Goal: Transaction & Acquisition: Book appointment/travel/reservation

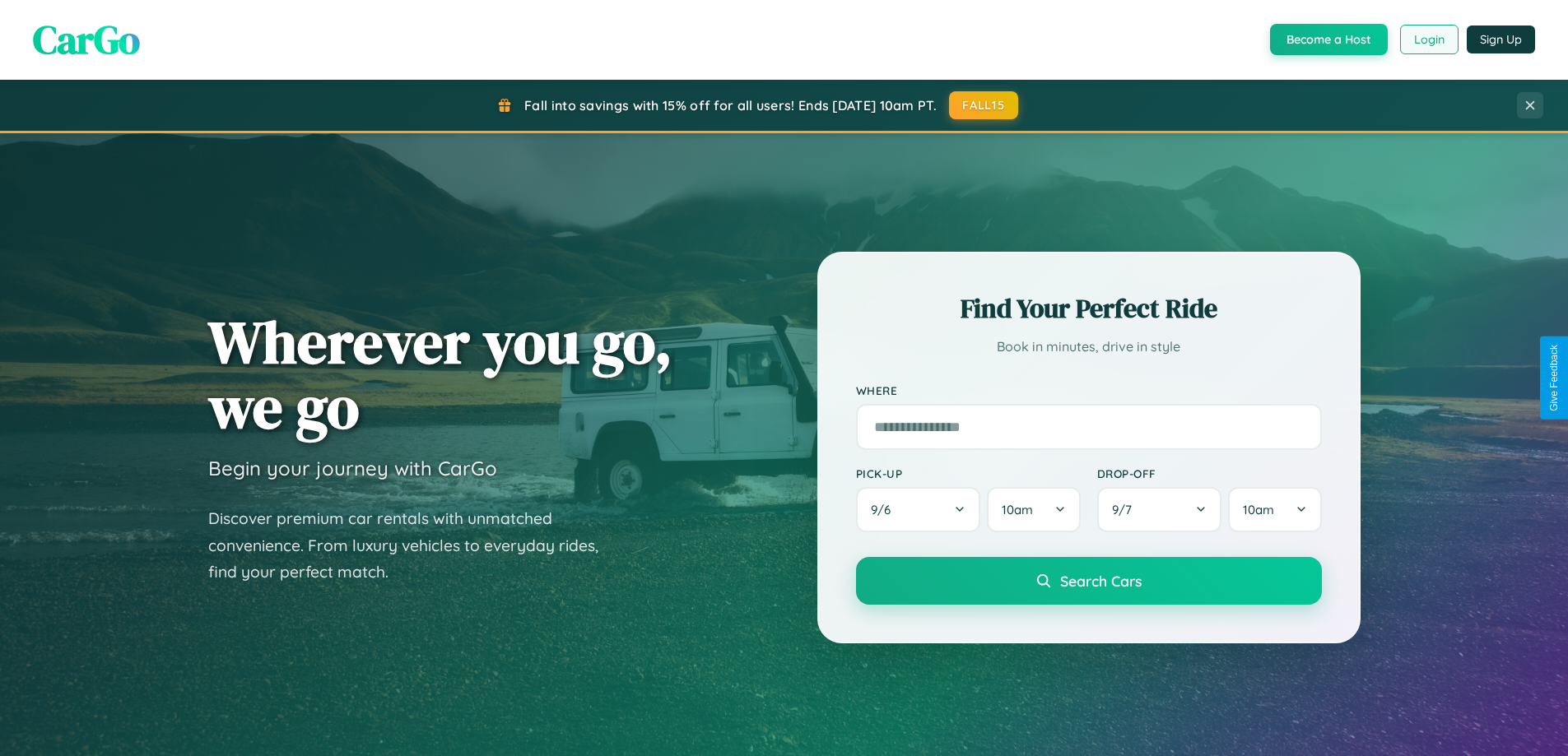
click at [1428, 40] on button "Login" at bounding box center [1428, 40] width 59 height 30
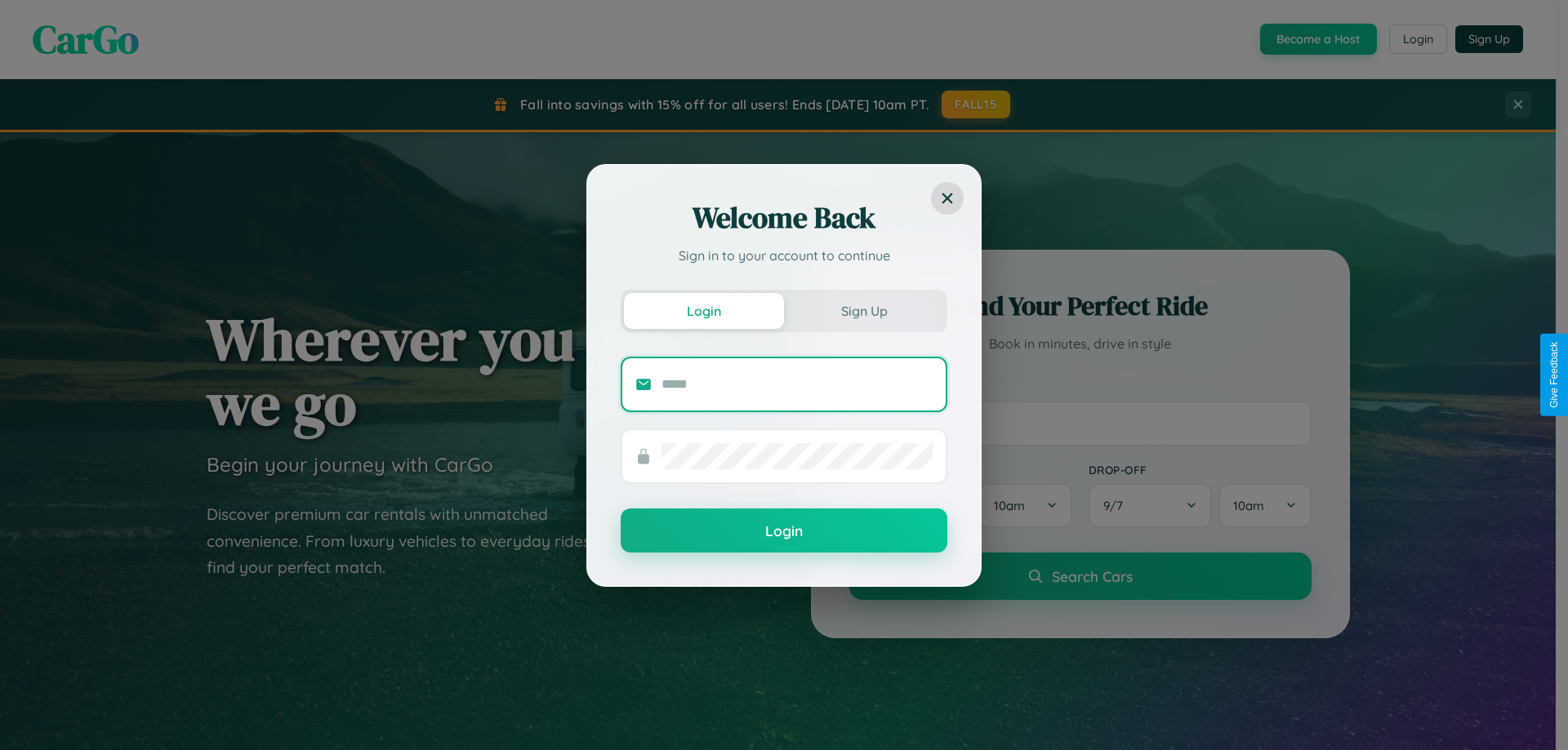
click at [797, 384] on input "text" at bounding box center [797, 384] width 271 height 26
type input "**********"
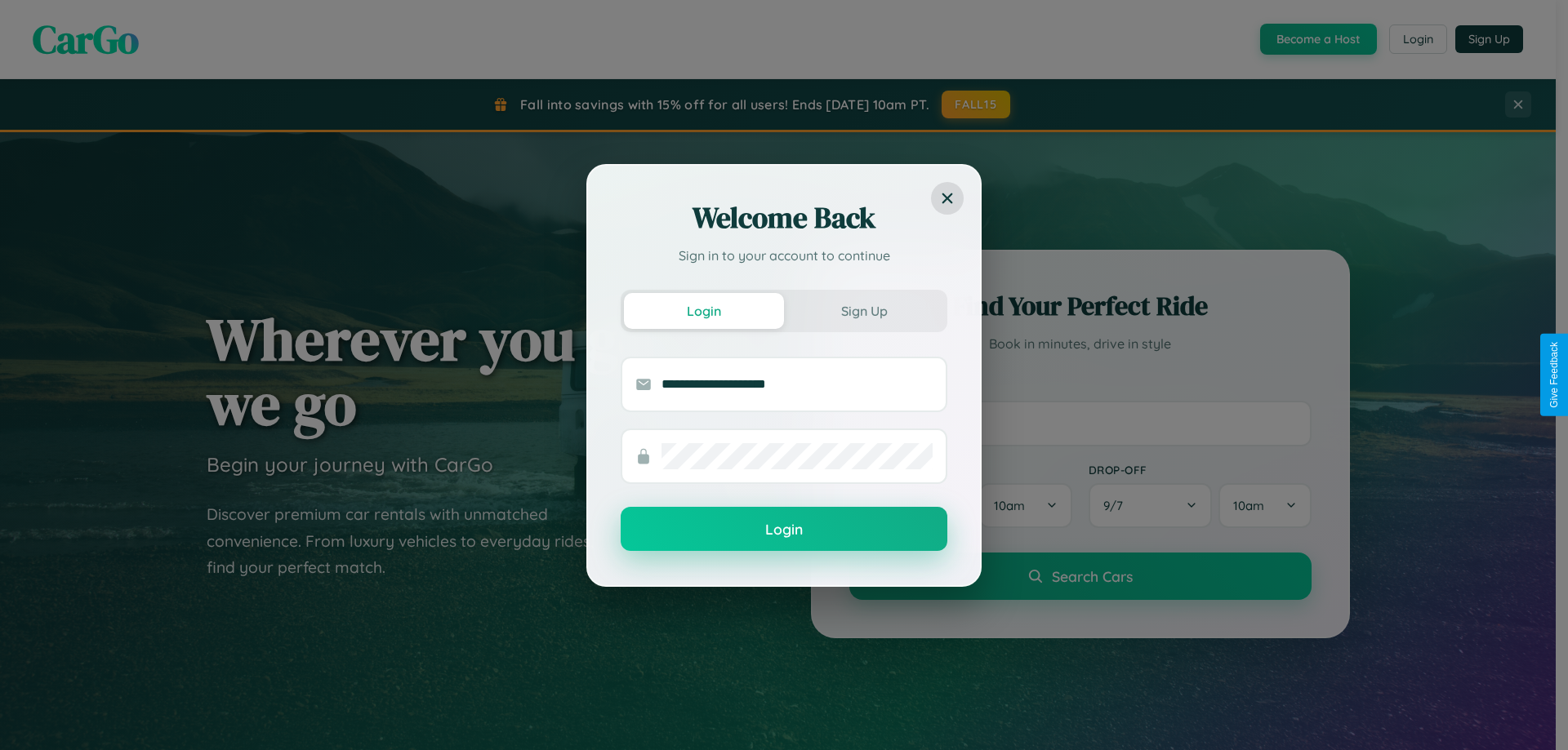
click at [784, 530] on button "Login" at bounding box center [784, 530] width 326 height 44
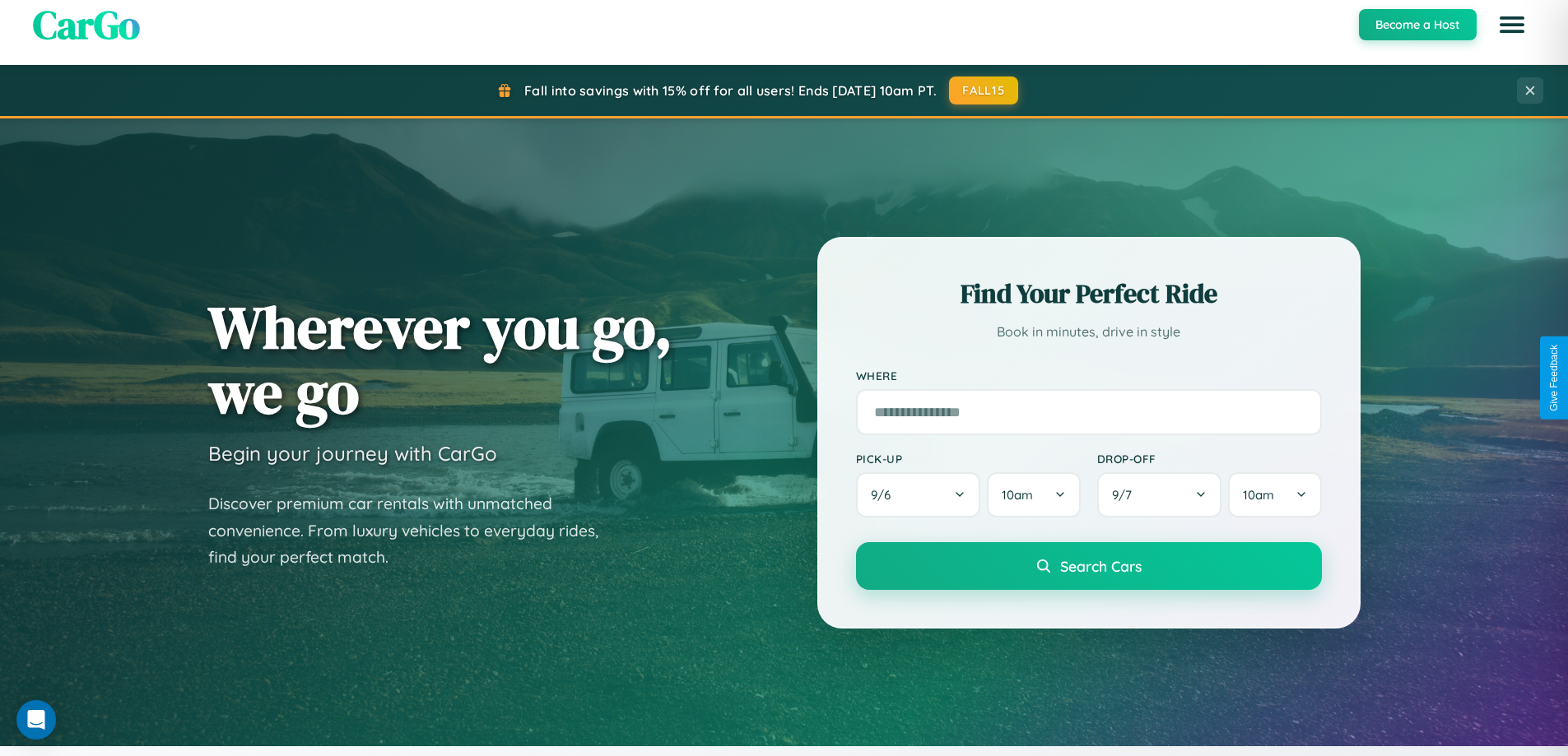
scroll to position [1133, 0]
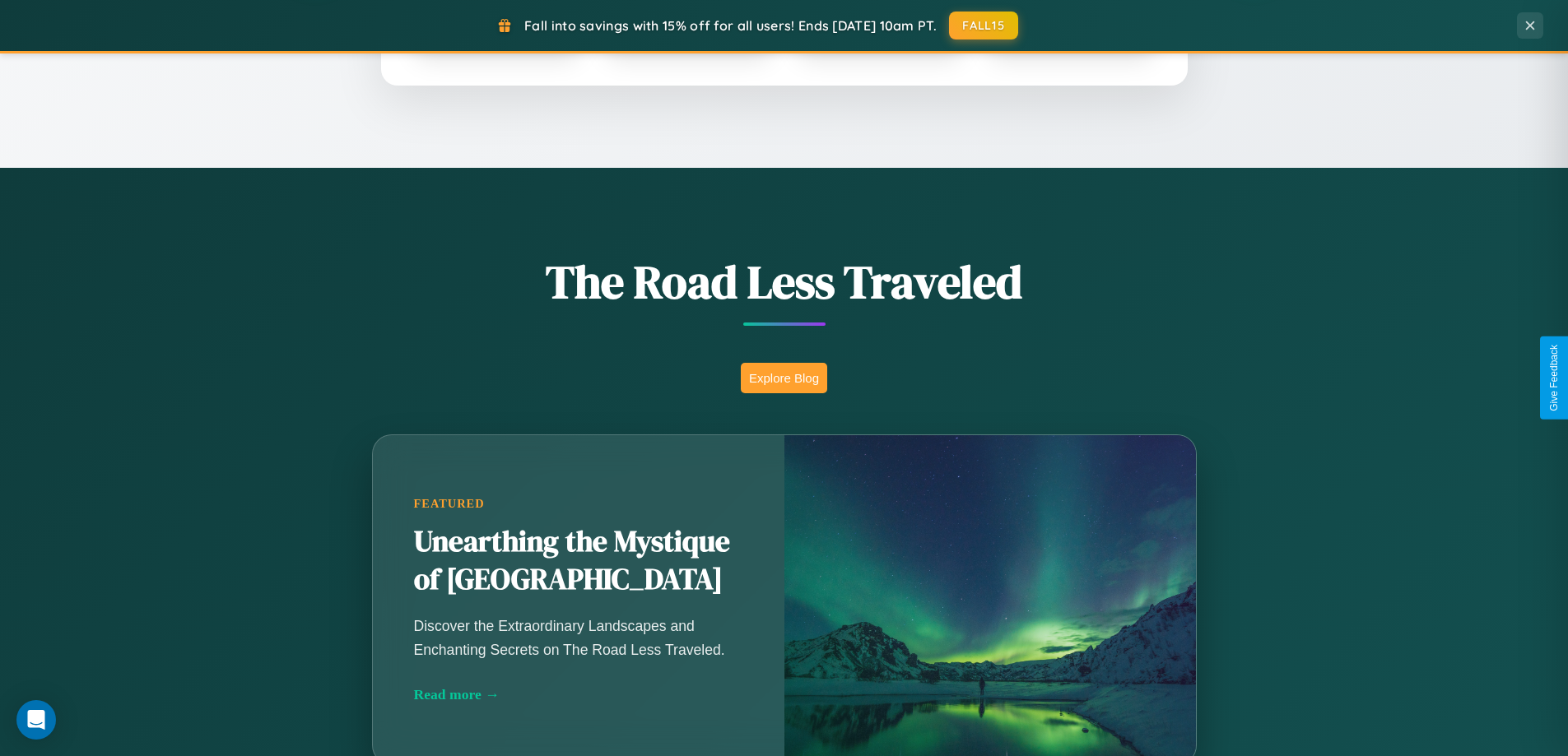
click at [783, 378] on button "Explore Blog" at bounding box center [784, 378] width 87 height 31
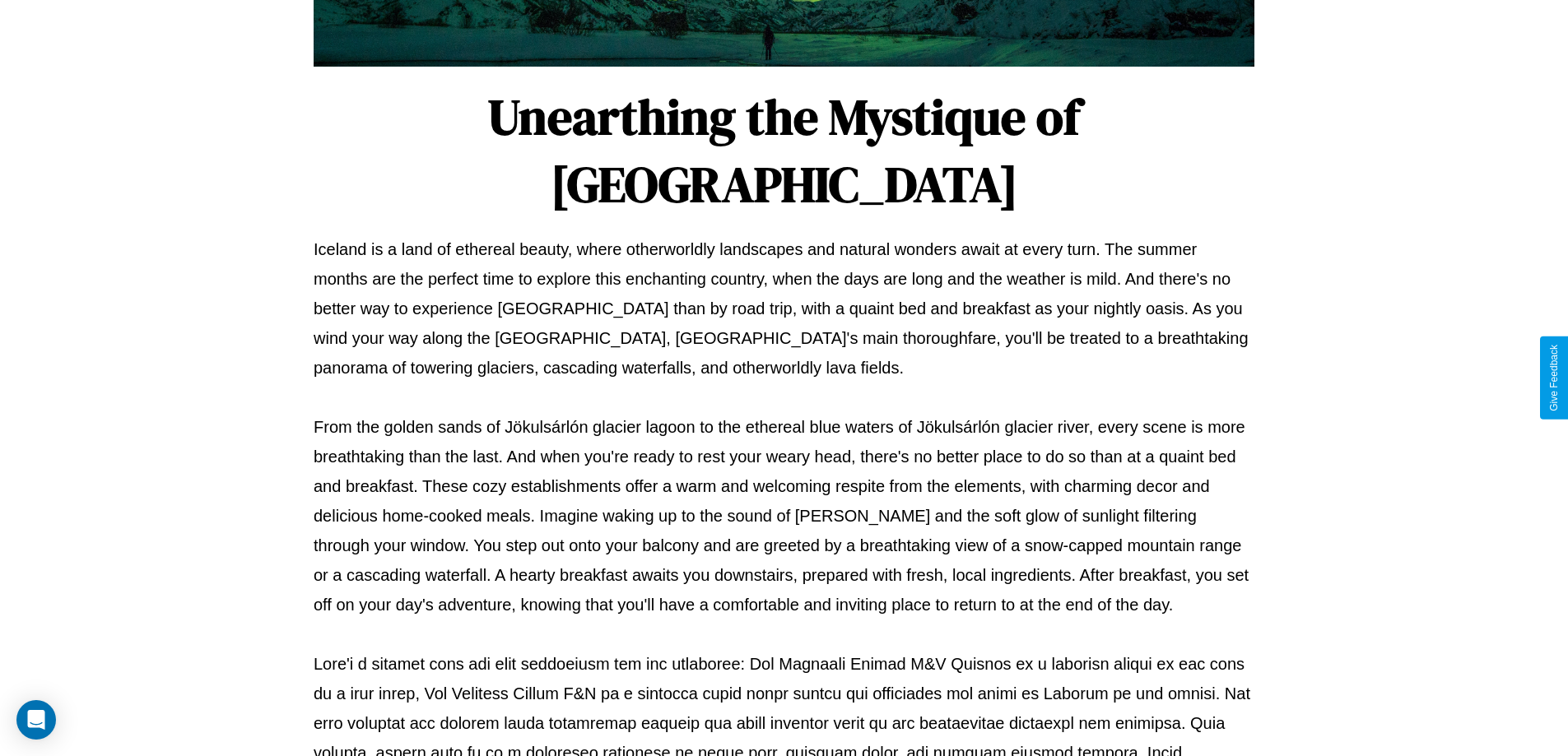
scroll to position [533, 0]
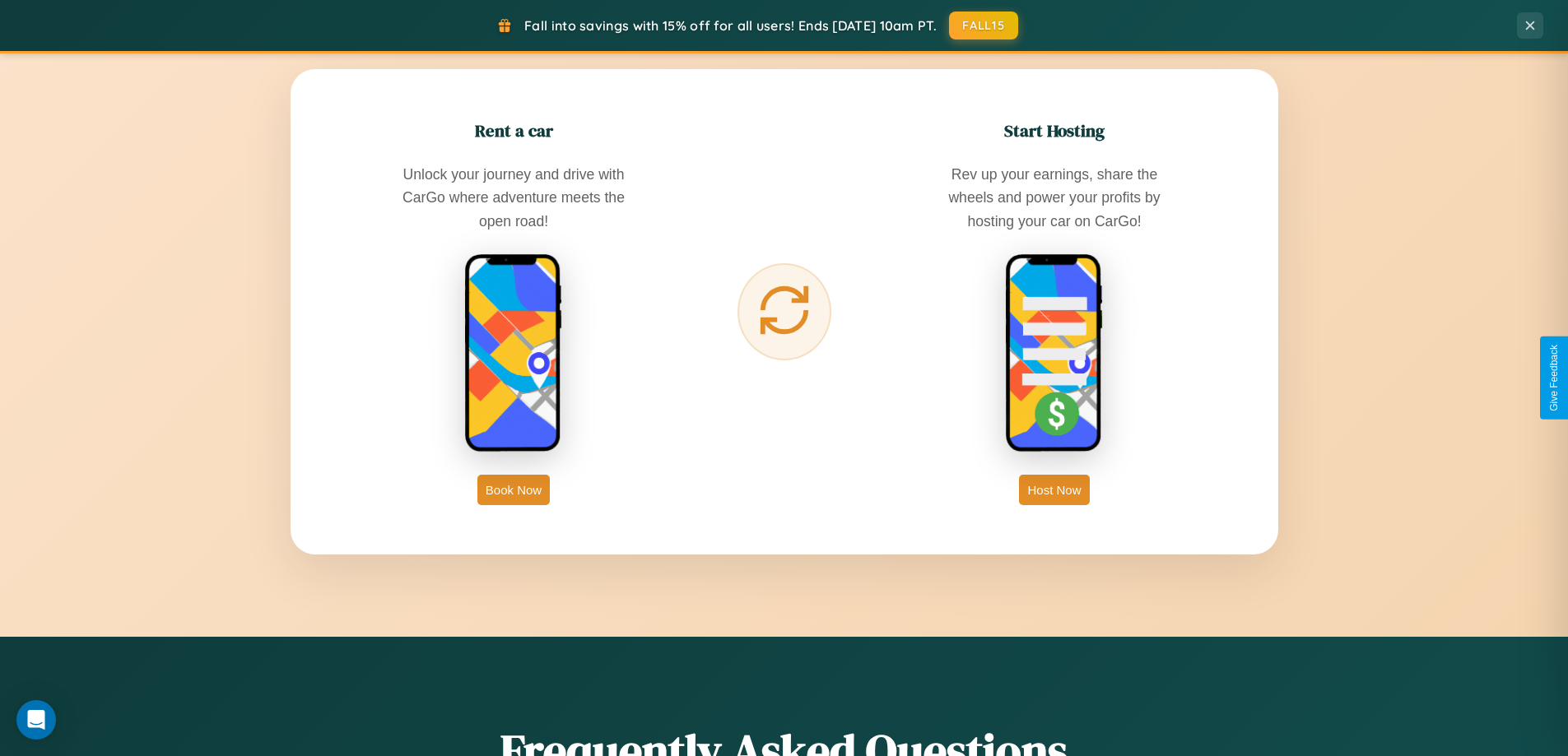
scroll to position [2645, 0]
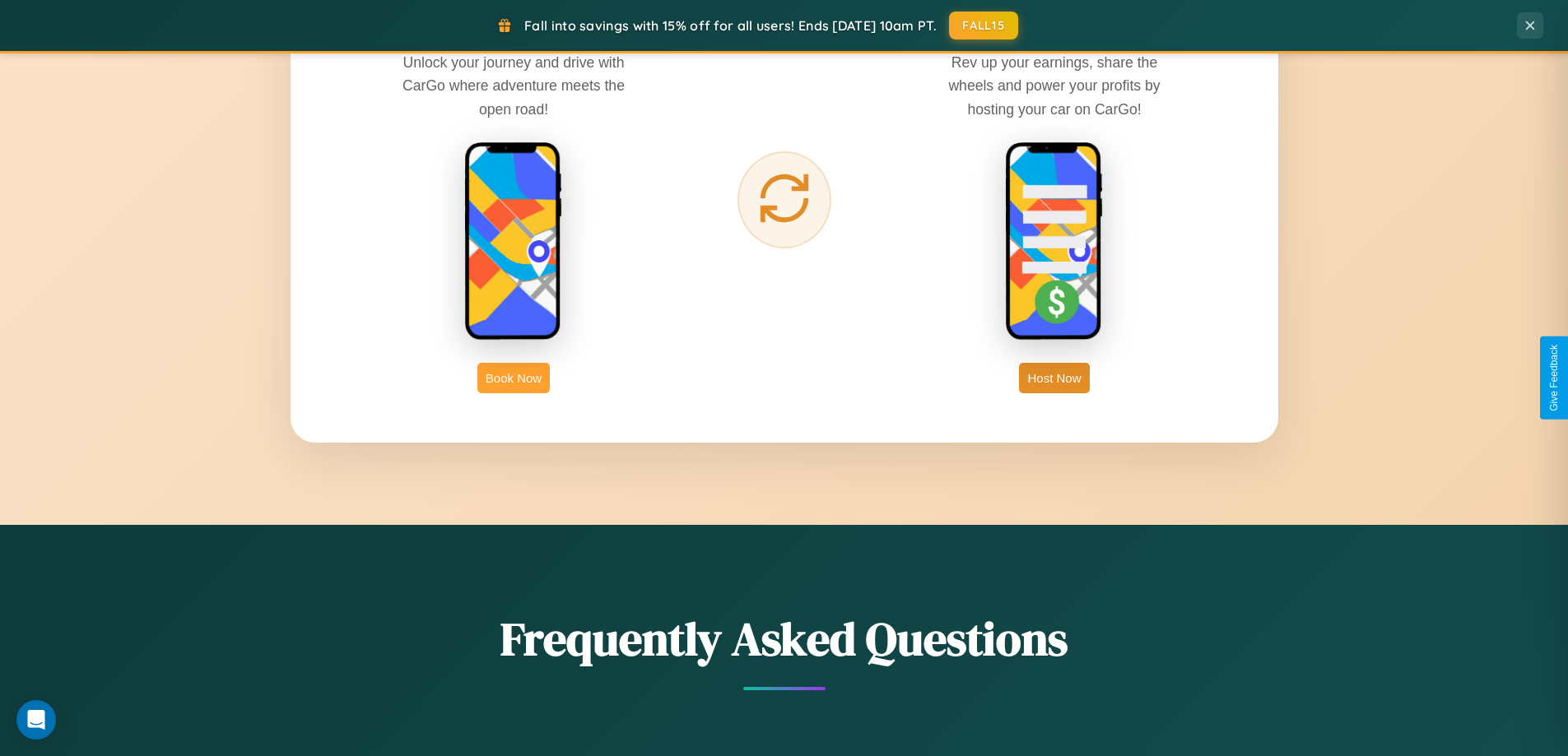
click at [514, 378] on button "Book Now" at bounding box center [514, 378] width 73 height 31
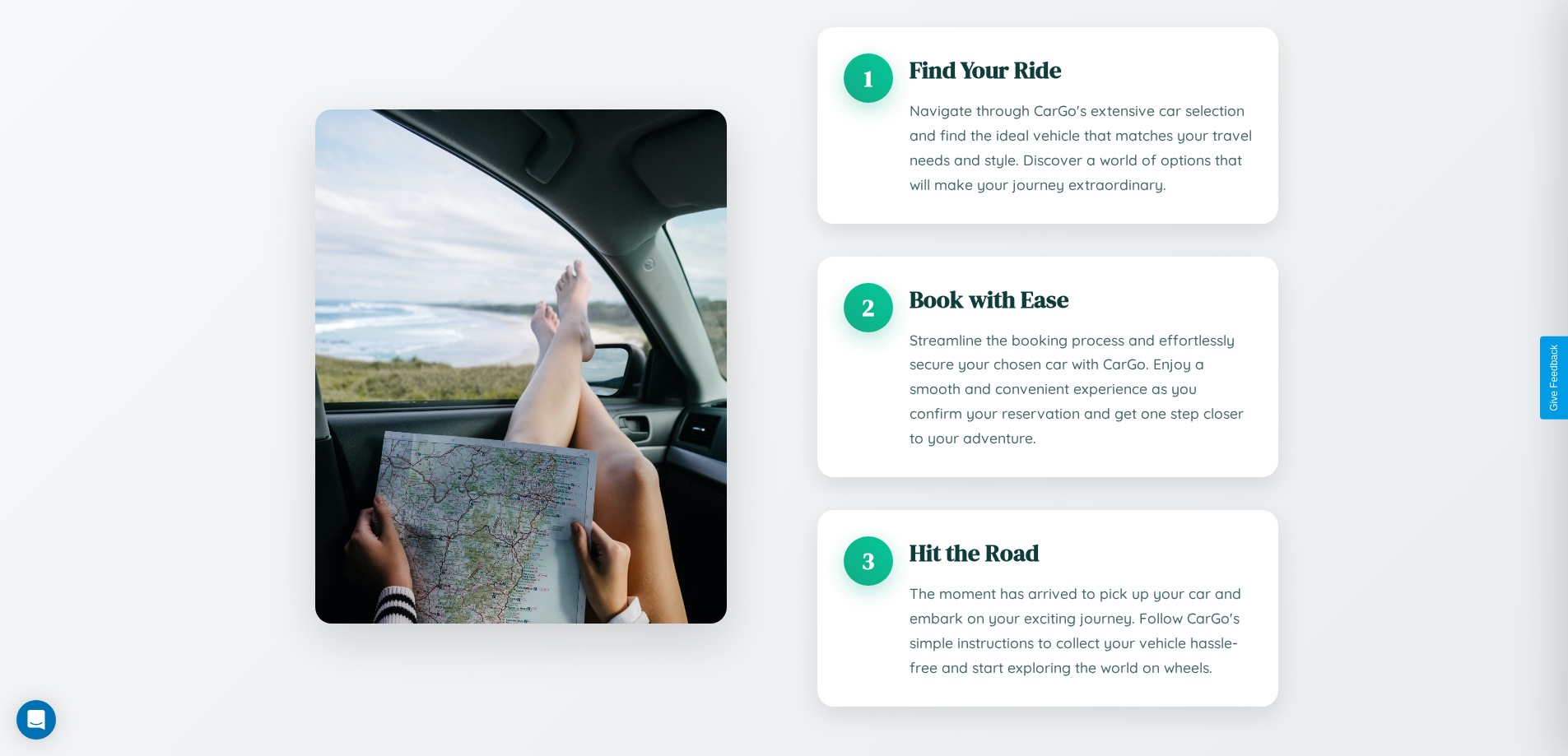
scroll to position [1669, 0]
